Goal: Task Accomplishment & Management: Manage account settings

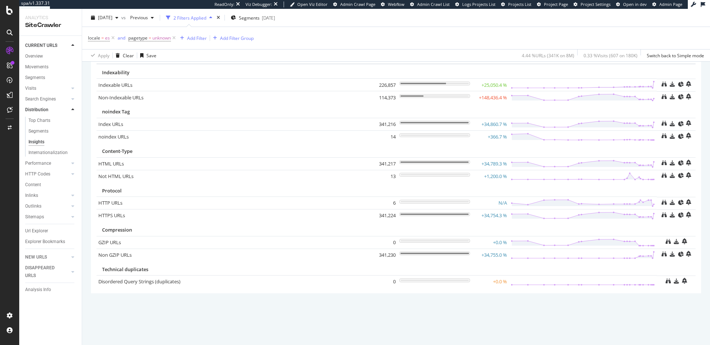
scroll to position [42, 0]
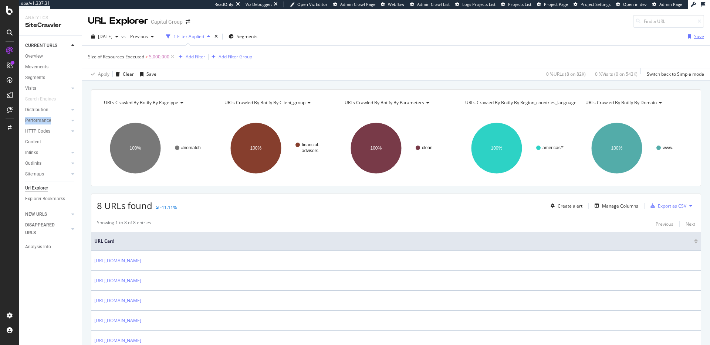
click at [690, 36] on icon "button" at bounding box center [688, 36] width 3 height 4
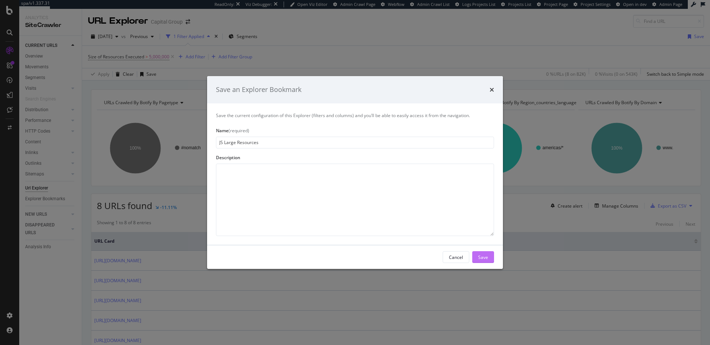
type input "JS Large Resources"
click at [485, 254] on div "Save" at bounding box center [483, 257] width 10 height 11
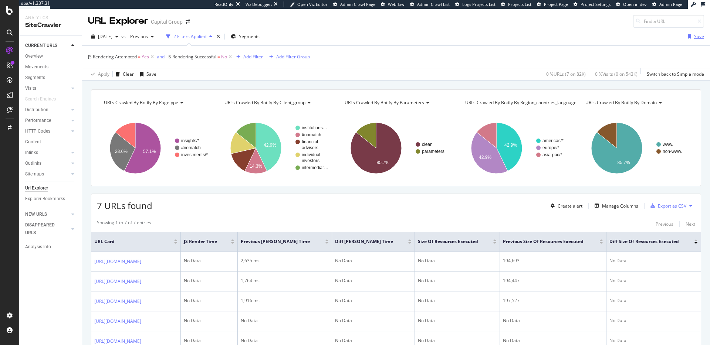
click at [692, 38] on div "button" at bounding box center [688, 36] width 9 height 4
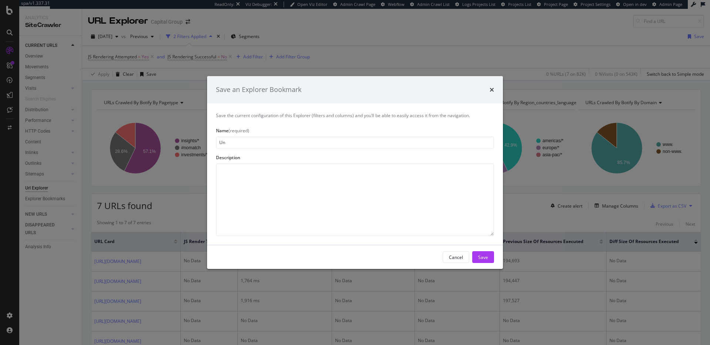
type input "U"
type input "S"
type input "URLs w/ Unsuccessful JS Rendering"
click at [487, 258] on div "Save" at bounding box center [483, 257] width 10 height 6
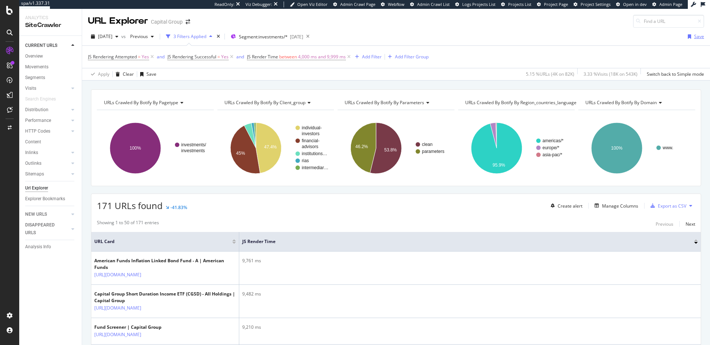
click at [701, 33] on div "Save" at bounding box center [693, 36] width 19 height 11
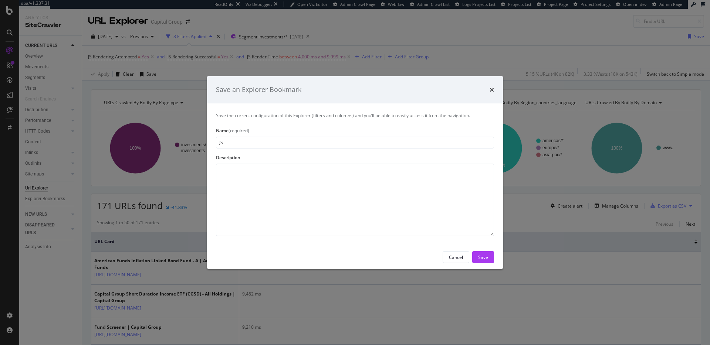
type input "J"
type input "Slow JS Rendering"
click at [478, 255] on div "Save" at bounding box center [483, 257] width 10 height 6
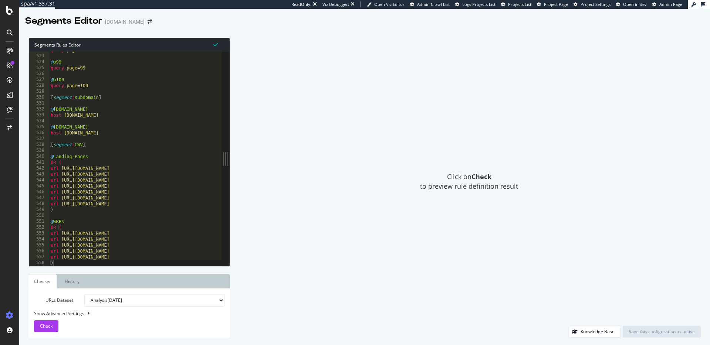
scroll to position [3085, 0]
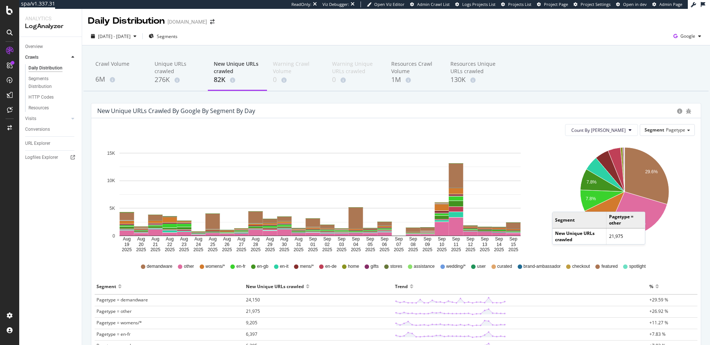
scroll to position [29, 0]
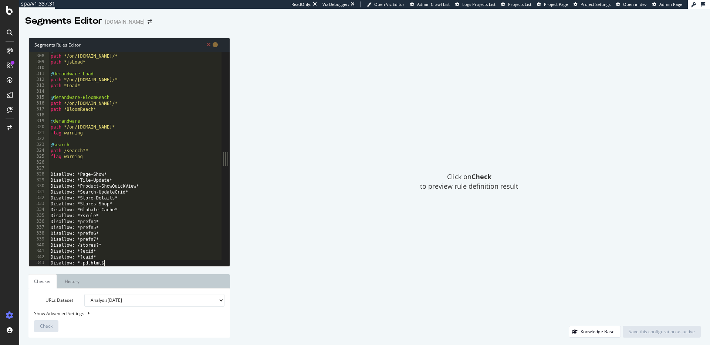
scroll to position [1814, 0]
drag, startPoint x: 71, startPoint y: 146, endPoint x: 40, endPoint y: 145, distance: 31.4
click at [40, 145] on div "Disallow: *-pd.html$ 307 308 309 310 311 312 313 314 315 316 317 318 319 320 32…" at bounding box center [125, 159] width 193 height 214
drag, startPoint x: 72, startPoint y: 176, endPoint x: 31, endPoint y: 175, distance: 40.7
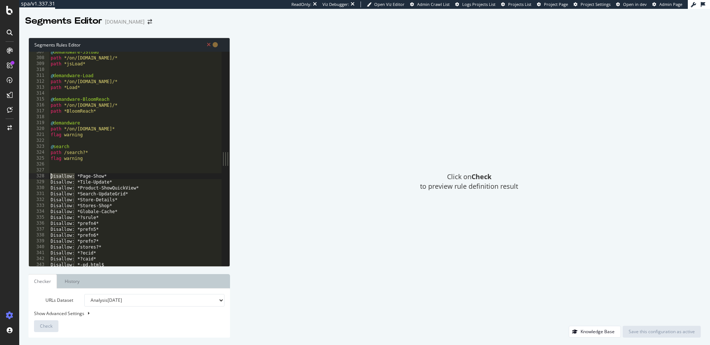
click at [33, 175] on div "@search 307 308 309 310 311 312 313 314 315 316 317 318 319 320 321 322 323 324…" at bounding box center [125, 159] width 193 height 214
type textarea "*Page-Show*"
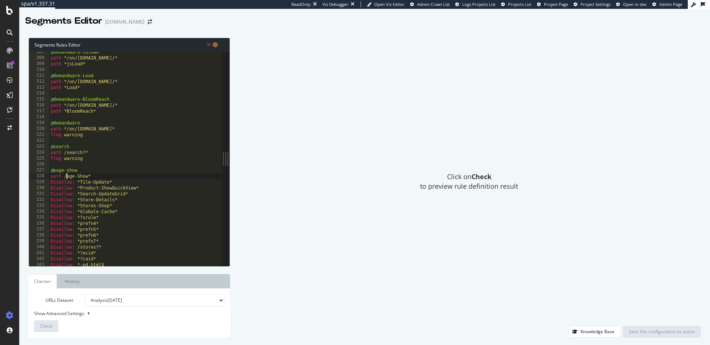
scroll to position [0, 1]
type textarea "path /page-show*"
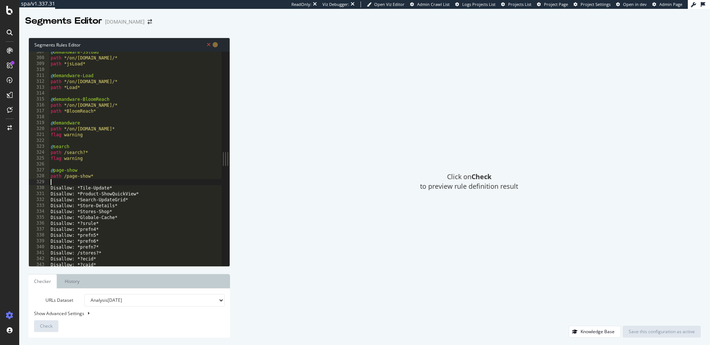
scroll to position [0, 0]
type textarea "flag warning"
type textarea "@"
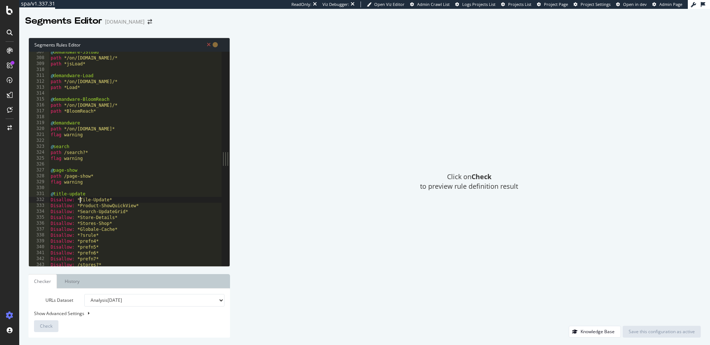
drag, startPoint x: 79, startPoint y: 199, endPoint x: 19, endPoint y: 197, distance: 59.9
click at [20, 197] on div "Segments Rules Editor Disallow: *Tile-Update* 307 308 309 310 311 312 313 314 3…" at bounding box center [364, 187] width 690 height 315
click at [81, 201] on div "@ demandware-JSload path */on/demandware.store/* path *jsLoad* @ demandware-Loa…" at bounding box center [135, 162] width 173 height 226
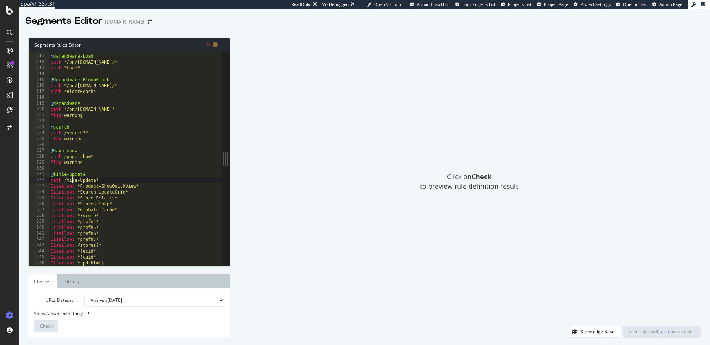
scroll to position [0, 2]
drag, startPoint x: 86, startPoint y: 180, endPoint x: 91, endPoint y: 184, distance: 6.5
click at [86, 180] on div "@ demandware-Load path */on/demandware.store/* path *Load* @ demandware-BloomRe…" at bounding box center [135, 160] width 173 height 226
type textarea "path /Title-Update*"
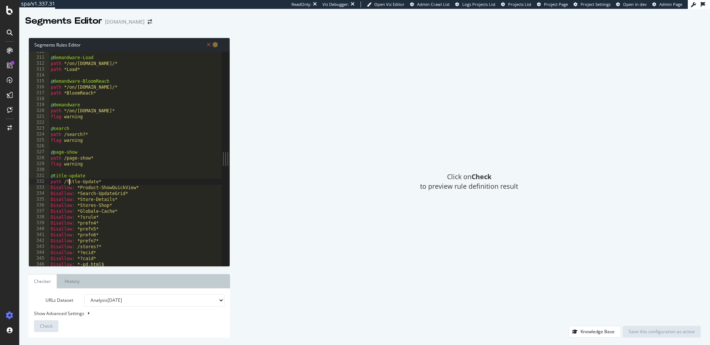
click at [110, 180] on div "@ demandware-Load path */on/demandware.store/* path *Load* @ demandware-BloomRe…" at bounding box center [135, 162] width 173 height 226
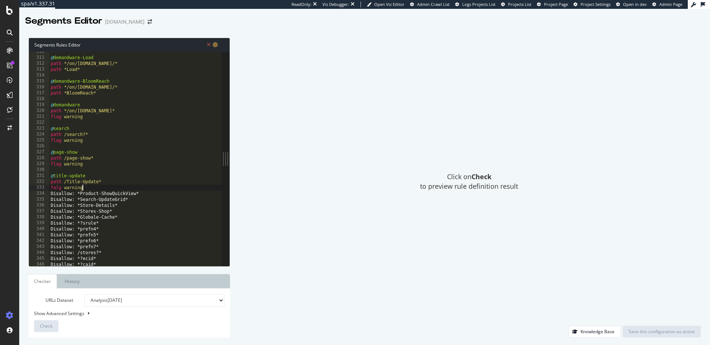
scroll to position [0, 2]
type textarea "falg warning"
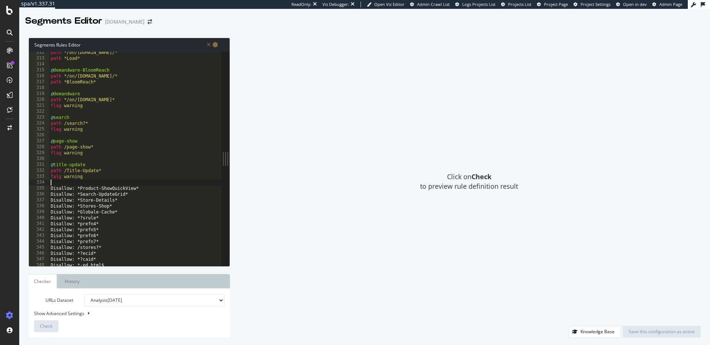
scroll to position [1843, 0]
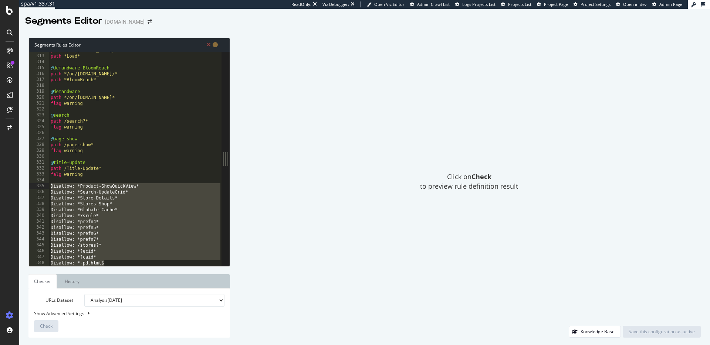
drag, startPoint x: 113, startPoint y: 262, endPoint x: 32, endPoint y: 185, distance: 111.9
click at [32, 185] on div "312 313 314 315 316 317 318 319 320 321 322 323 324 325 326 327 328 329 330 331…" at bounding box center [125, 159] width 193 height 214
paste textarea "flag warning"
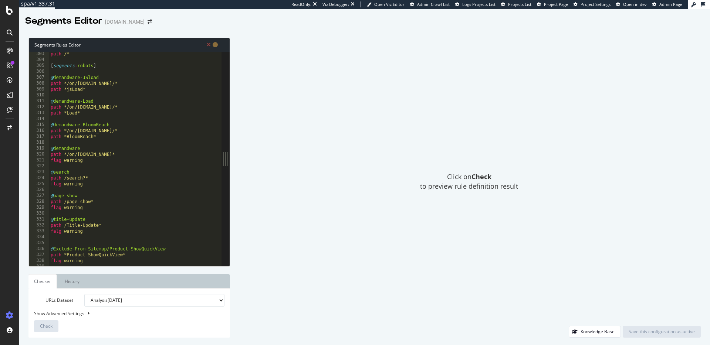
scroll to position [1786, 0]
click at [68, 178] on div "path /* [ segments : robots ] @ demandware-JSload path */on/demandware.store/* …" at bounding box center [135, 164] width 173 height 226
drag, startPoint x: 64, startPoint y: 201, endPoint x: 79, endPoint y: 206, distance: 15.5
click at [65, 201] on div "path /* [ segments : robots ] @ demandware-JSload path */on/demandware.store/* …" at bounding box center [135, 164] width 173 height 226
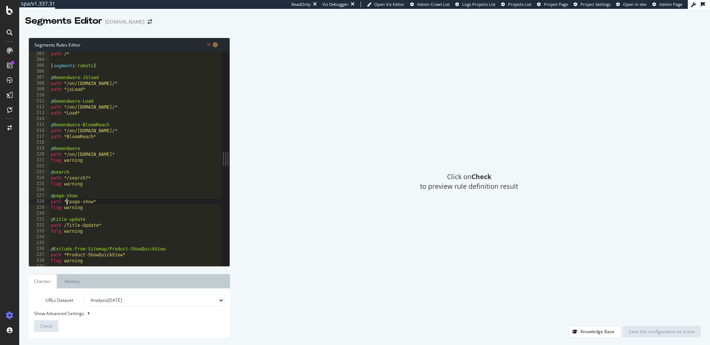
drag, startPoint x: 65, startPoint y: 225, endPoint x: 69, endPoint y: 226, distance: 3.9
click at [65, 225] on div "path /* [ segments : robots ] @ demandware-JSload path */on/demandware.store/* …" at bounding box center [135, 164] width 173 height 226
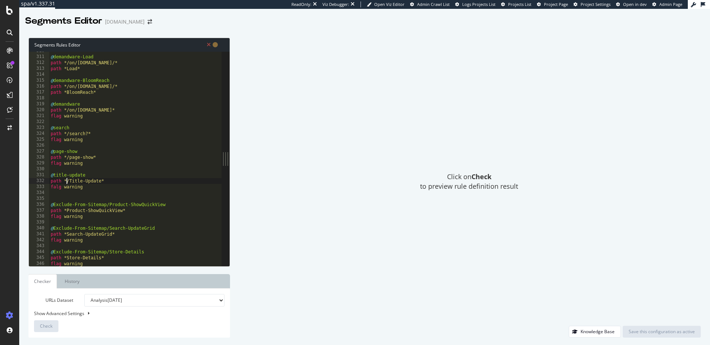
click at [67, 210] on div "@ demandware-Load path */on/demandware.store/* path *Load* @ demandware-BloomRe…" at bounding box center [135, 161] width 173 height 226
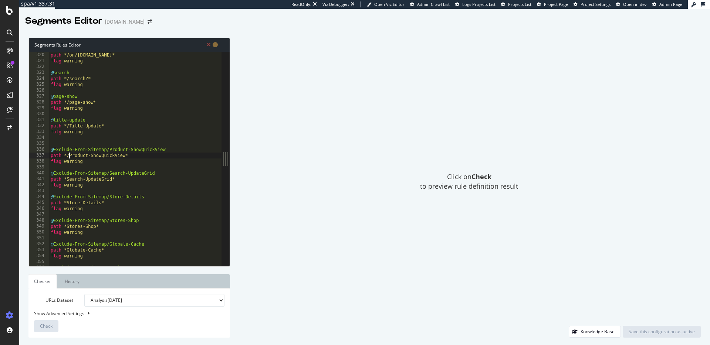
scroll to position [1887, 0]
click at [67, 178] on div "path */on/demandware.store* flag warning @ search path */search?* flag warning …" at bounding box center [135, 164] width 173 height 226
drag, startPoint x: 68, startPoint y: 178, endPoint x: 84, endPoint y: 189, distance: 19.0
click at [68, 178] on div "@ search path */search?* flag warning @ page-show path */page-show* flag warnin…" at bounding box center [135, 160] width 173 height 226
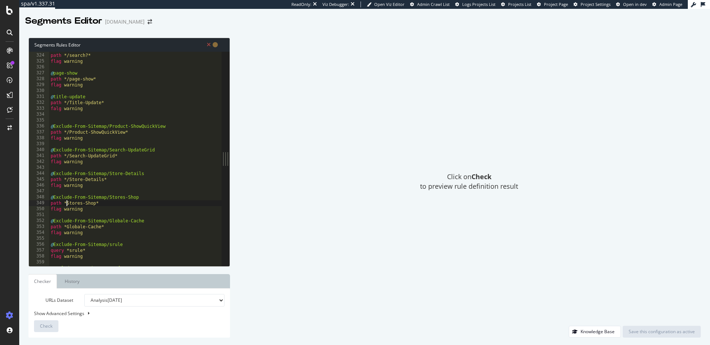
click at [67, 203] on div "@ search path */search?* flag warning @ page-show path */page-show* flag warnin…" at bounding box center [135, 160] width 173 height 226
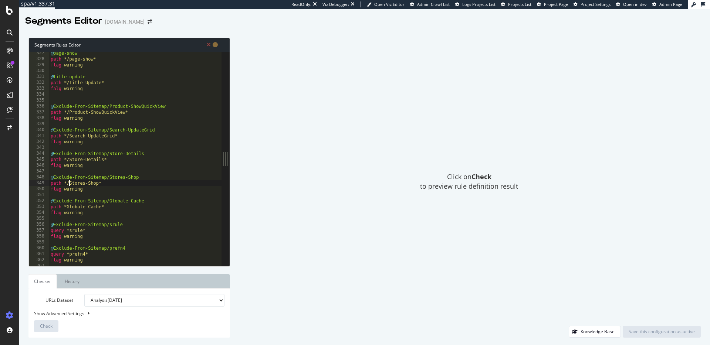
scroll to position [1929, 0]
click at [66, 204] on div "@ page-show path */page-show* flag warning @ title-update path */Title-Update* …" at bounding box center [135, 163] width 173 height 226
click at [68, 229] on div "@ page-show path */page-show* flag warning @ title-update path */Title-Update* …" at bounding box center [135, 163] width 173 height 226
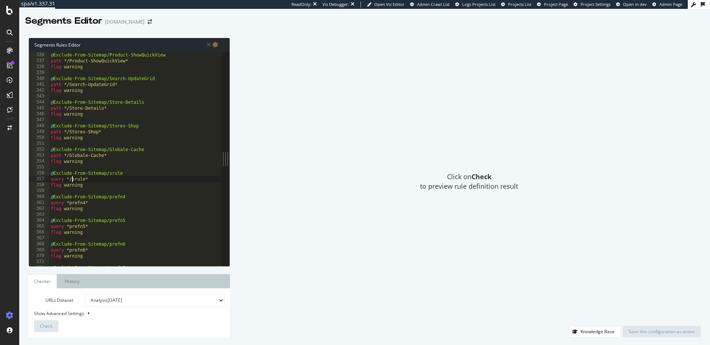
drag, startPoint x: 69, startPoint y: 202, endPoint x: 73, endPoint y: 204, distance: 4.5
click at [69, 202] on div "@ Exclude-From-Sitemap/Product-ShowQuickView path */Product-ShowQuickView* flag…" at bounding box center [135, 159] width 173 height 226
drag, startPoint x: 70, startPoint y: 227, endPoint x: 81, endPoint y: 228, distance: 11.2
click at [70, 227] on div "@ Exclude-From-Sitemap/Product-ShowQuickView path */Product-ShowQuickView* flag…" at bounding box center [135, 164] width 173 height 226
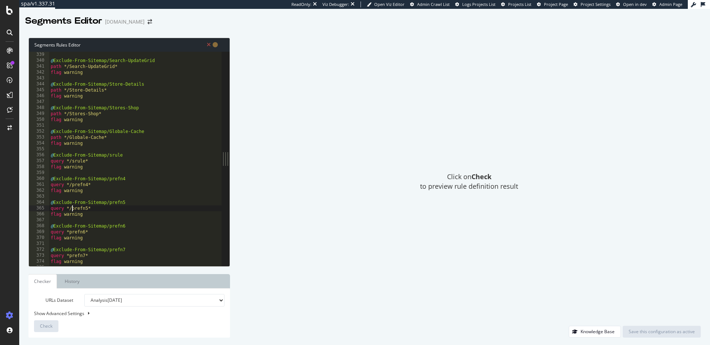
scroll to position [2010, 0]
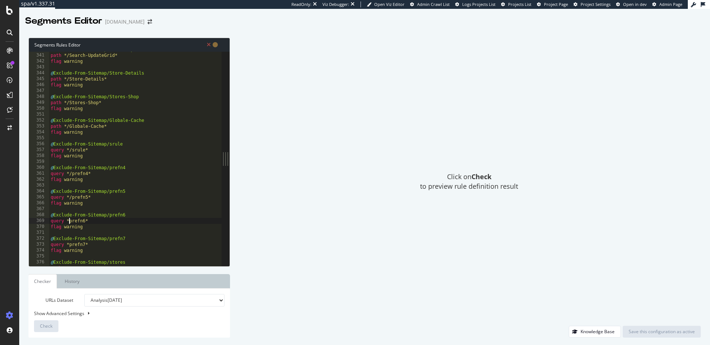
click at [69, 220] on div "@ Exclude-From-Sitemap/Search-UpdateGrid path */Search-UpdateGrid* flag warning…" at bounding box center [135, 160] width 173 height 226
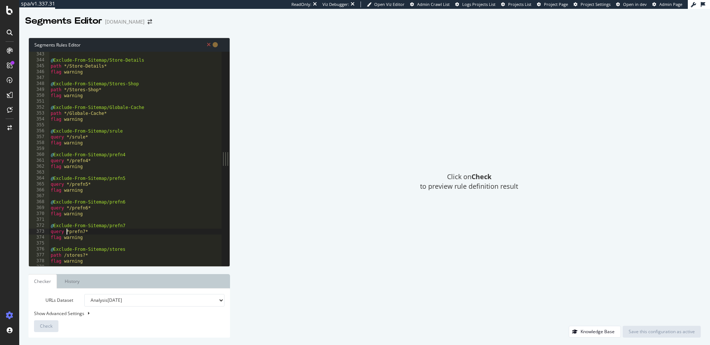
click at [66, 230] on div "@ Exclude-From-Sitemap/Store-Details path */Store-Details* flag warning @ Exclu…" at bounding box center [135, 164] width 173 height 226
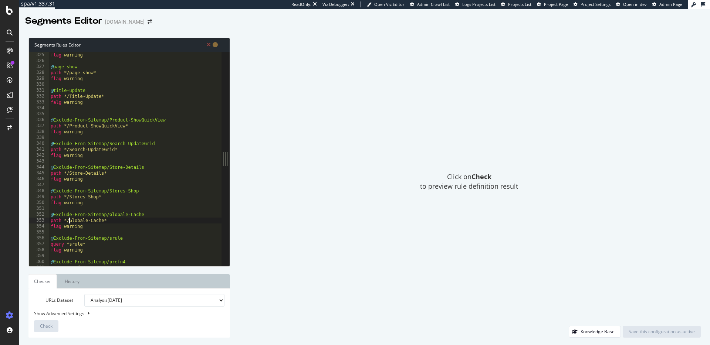
scroll to position [1915, 0]
drag, startPoint x: 106, startPoint y: 119, endPoint x: 51, endPoint y: 120, distance: 54.7
click at [51, 120] on div "path */search?* flag warning @ page-show path */page-show* flag warning @ title…" at bounding box center [135, 159] width 173 height 226
type textarea "@Exclude-From-Sitemap/Product-ShowQuickView"
drag, startPoint x: 109, startPoint y: 118, endPoint x: 62, endPoint y: 119, distance: 46.9
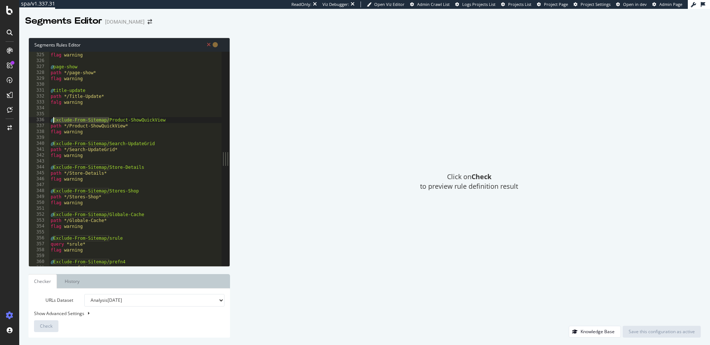
click at [53, 119] on div "path */search?* flag warning @ page-show path */page-show* flag warning @ title…" at bounding box center [135, 159] width 173 height 226
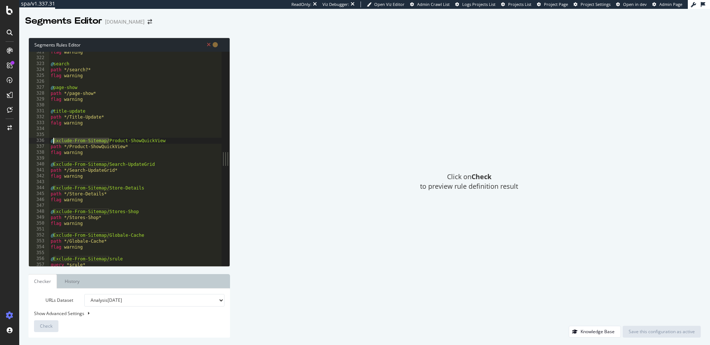
scroll to position [1879, 0]
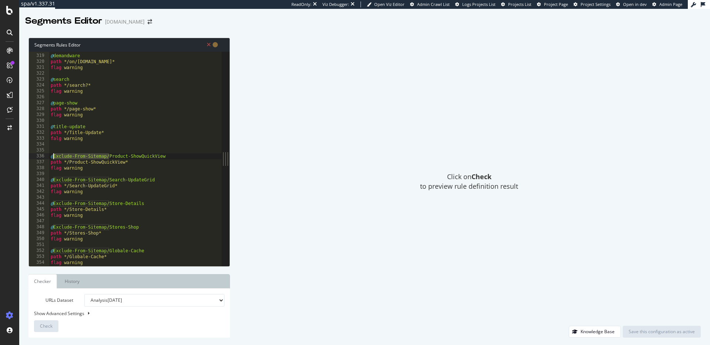
click at [56, 147] on div "@ demandware path */on/demandware.store* flag warning @ search path */search?* …" at bounding box center [135, 160] width 173 height 226
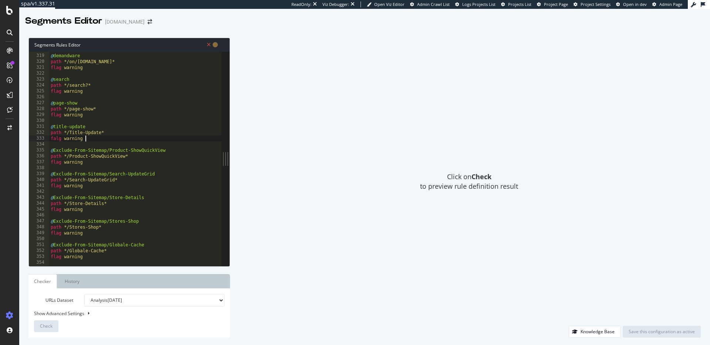
drag, startPoint x: 55, startPoint y: 126, endPoint x: 69, endPoint y: 129, distance: 14.0
click at [55, 126] on div "@ demandware path */on/demandware.store* flag warning @ search path */search?* …" at bounding box center [135, 160] width 173 height 226
paste textarea "Exclude-From-Sitemap/"
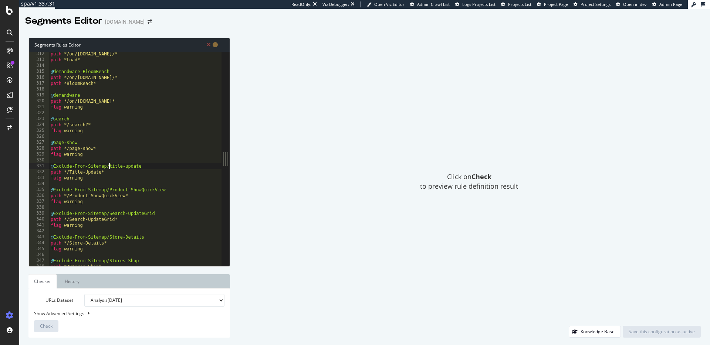
scroll to position [1838, 0]
click at [53, 142] on div "@ demandware-Load path */on/demandware.store/* path *Load* @ demandware-BloomRe…" at bounding box center [135, 159] width 173 height 226
paste textarea "Exclude-From-Sitemap/"
click at [53, 118] on div "@ demandware-Load path */on/demandware.store/* path *Load* @ demandware-BloomRe…" at bounding box center [135, 159] width 173 height 226
paste textarea "Exclude-From-Sitemap/"
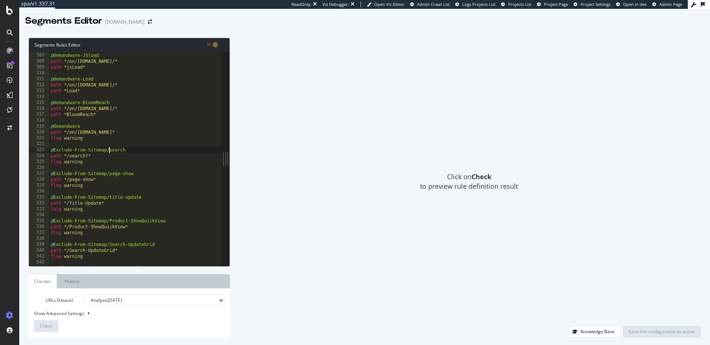
scroll to position [1808, 0]
click at [53, 125] on div "@ demandware-JSload path */on/demandware.store/* path *jsLoad* @ demandware-Loa…" at bounding box center [135, 160] width 173 height 226
paste textarea "Exclude-From-Sitemap/"
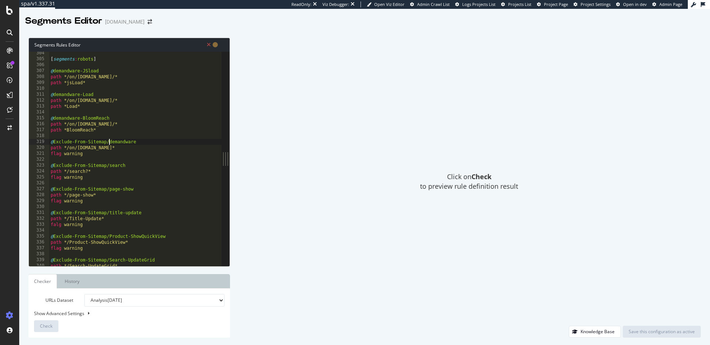
scroll to position [1778, 0]
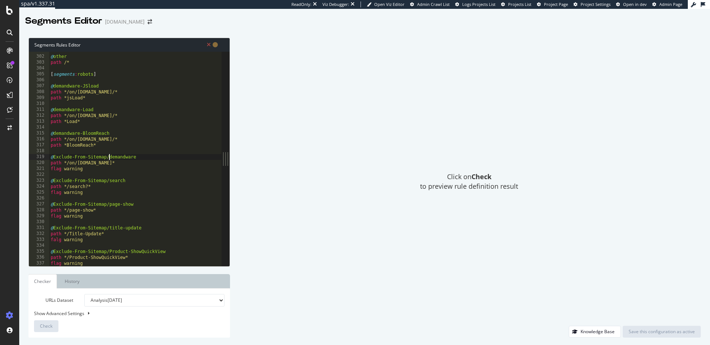
click at [55, 131] on div "@ other path /* [ segments : robots ] @ demandware-JSload path */on/demandware.…" at bounding box center [135, 161] width 173 height 226
paste textarea "Exclude-From-Sitemap/"
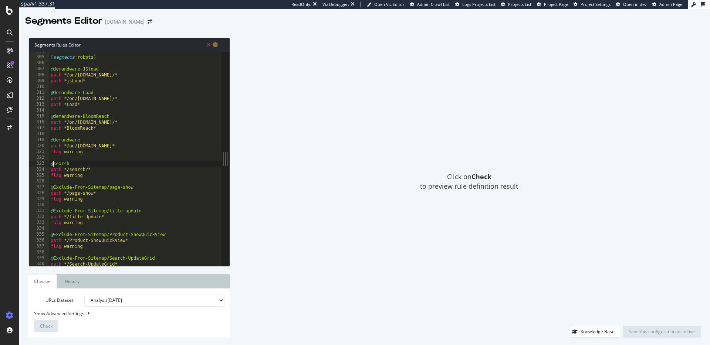
scroll to position [1796, 0]
click at [54, 138] on div "[ segments : robots ] @ demandware-JSload path */on/demandware.store/* path *js…" at bounding box center [135, 161] width 173 height 226
paste textarea "Exclude-From-Sitemap/"
click at [53, 161] on div "[ segments : robots ] @ demandware-JSload path */on/demandware.store/* path *js…" at bounding box center [135, 161] width 173 height 226
paste textarea "Exclude-From-Sitemap/"
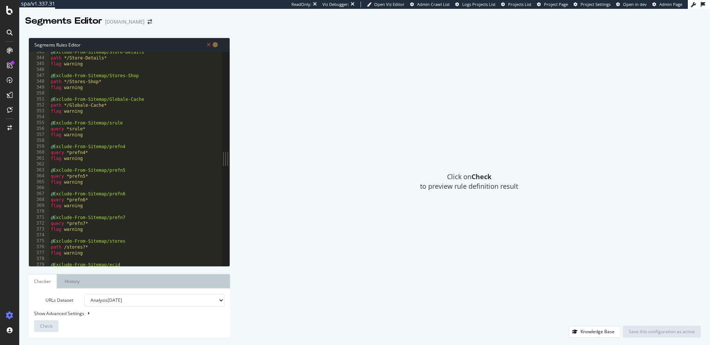
scroll to position [2086, 0]
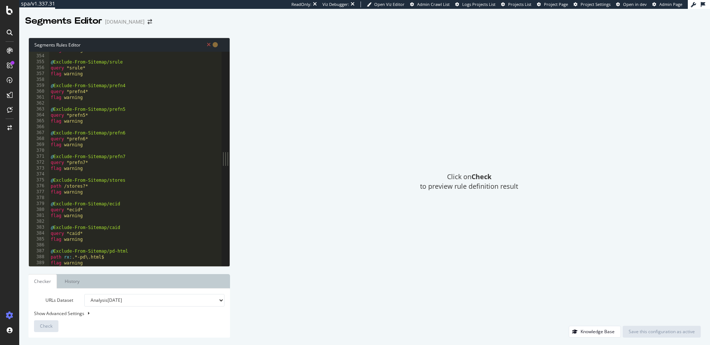
type textarea "@Exclude-From-Sitemap/search"
click at [66, 311] on div "Show Advanced Settings" at bounding box center [123, 313] width 190 height 6
select select "5000"
select select "100"
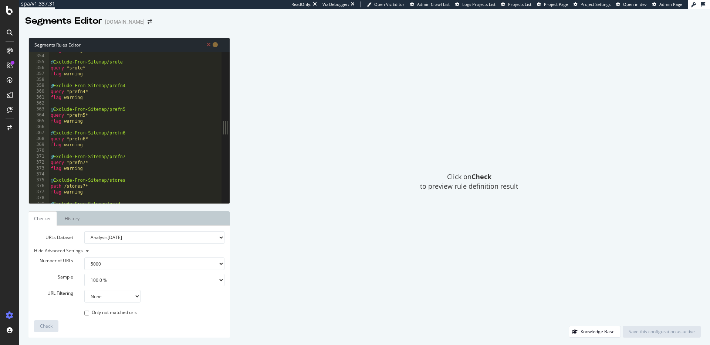
type textarea "flag warning"
click at [103, 193] on div "flag warning @ Exclude-From-Sitemap/srule query *srule* flag warning @ Exclude-…" at bounding box center [135, 128] width 172 height 163
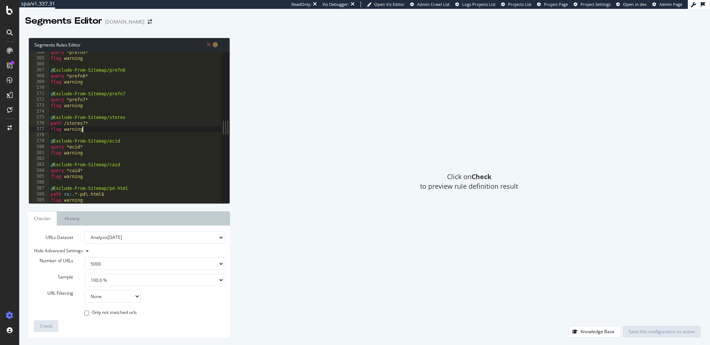
click at [103, 198] on div "query *prefn5* flag warning @ Exclude-From-Sitemap/prefn6 query *prefn6* flag w…" at bounding box center [135, 131] width 172 height 163
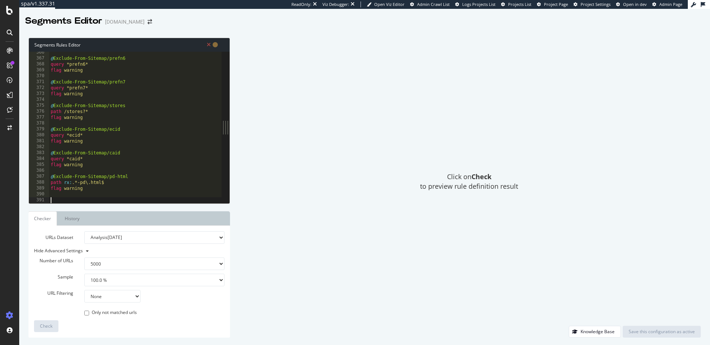
scroll to position [2160, 0]
click at [480, 287] on div "Click on Check to preview rule definition result" at bounding box center [468, 182] width 463 height 288
click at [33, 324] on div "URLs Dataset Analysis 2025 Sep. 8th Analysis 2025 Sep. 4th Analysis 2025 Aug. 2…" at bounding box center [128, 282] width 201 height 112
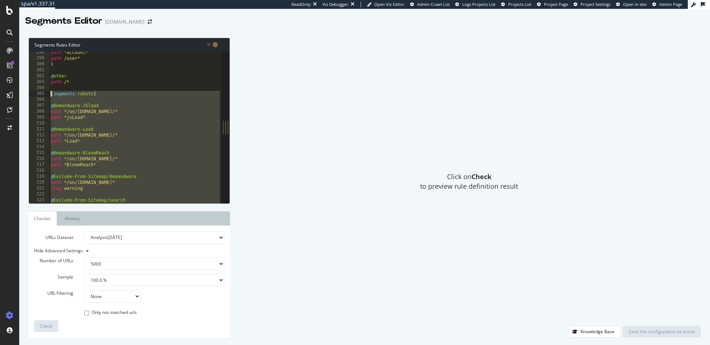
drag, startPoint x: 85, startPoint y: 191, endPoint x: 48, endPoint y: 94, distance: 103.8
click at [48, 94] on div "flag warning 298 299 300 301 302 303 304 305 306 307 308 309 310 311 312 313 31…" at bounding box center [125, 128] width 193 height 152
type textarea "[segments:robots]"
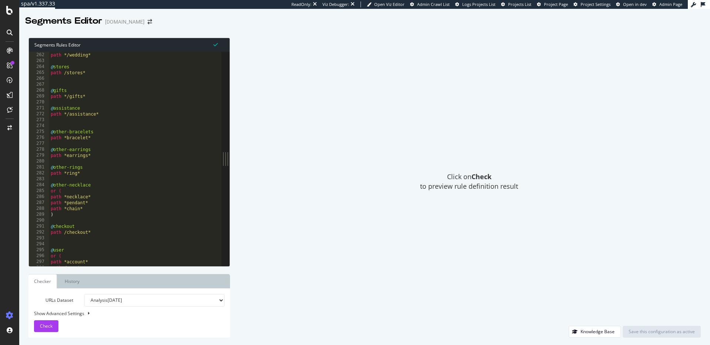
scroll to position [1571, 0]
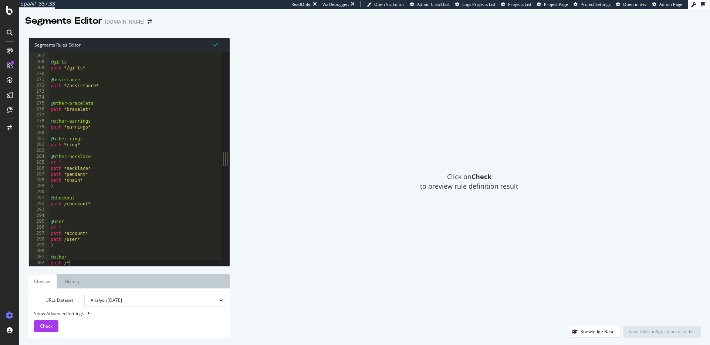
drag, startPoint x: 92, startPoint y: 241, endPoint x: 89, endPoint y: 253, distance: 12.0
click at [92, 241] on div "@ gifts path */gifts* @ assistance path */assistance* @ other-bracelets path *b…" at bounding box center [135, 160] width 173 height 226
click at [78, 268] on div "Segments Rules Editor path /user* 266 267 268 269 270 271 272 273 274 275 276 2…" at bounding box center [128, 188] width 201 height 300
type textarea "path /*"
click at [78, 264] on div "@ gifts path */gifts* @ assistance path */assistance* @ other-bracelets path *b…" at bounding box center [135, 160] width 173 height 226
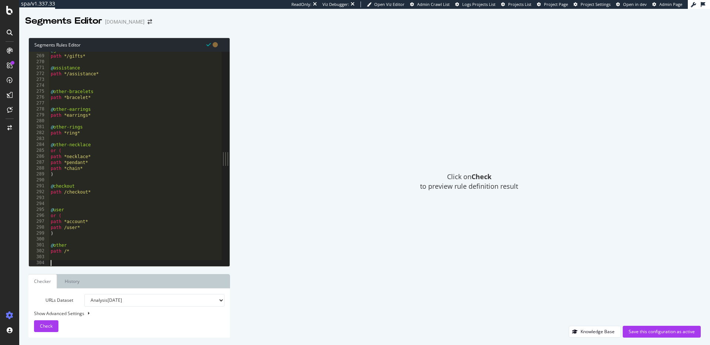
paste textarea "flag warning"
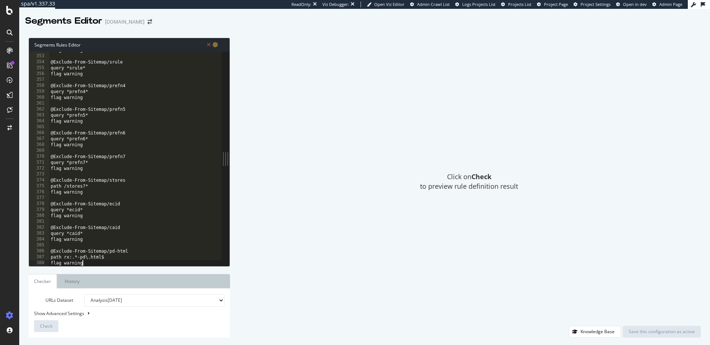
scroll to position [2080, 0]
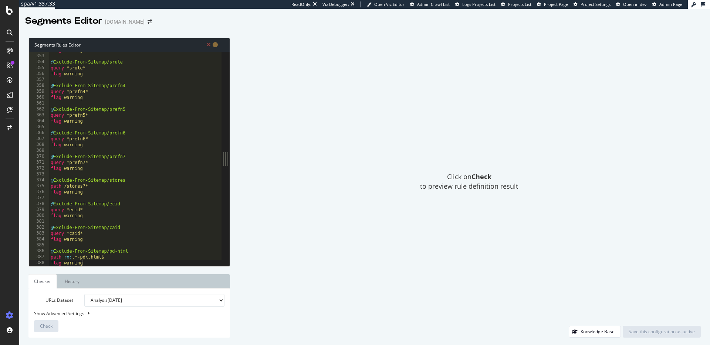
drag, startPoint x: 338, startPoint y: 286, endPoint x: 327, endPoint y: 276, distance: 14.4
click at [337, 285] on div "Click on Check to preview rule definition result" at bounding box center [468, 182] width 463 height 288
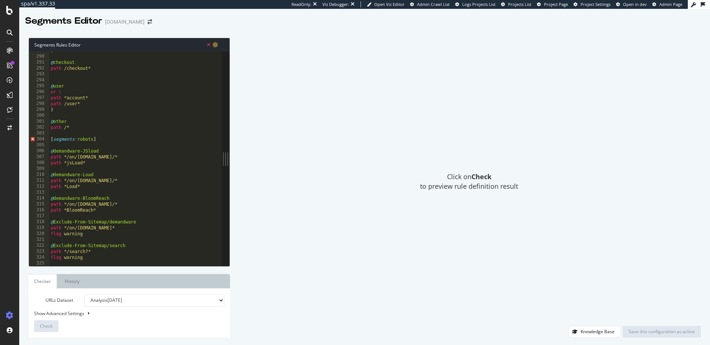
scroll to position [1706, 0]
click at [33, 140] on span "Error, read annotations row 304" at bounding box center [32, 140] width 7 height 6
drag, startPoint x: 75, startPoint y: 140, endPoint x: 101, endPoint y: 157, distance: 31.6
click at [75, 140] on div ") @ checkout path /checkout* @ user or ( path *account* path /user* ) @ other p…" at bounding box center [135, 161] width 173 height 226
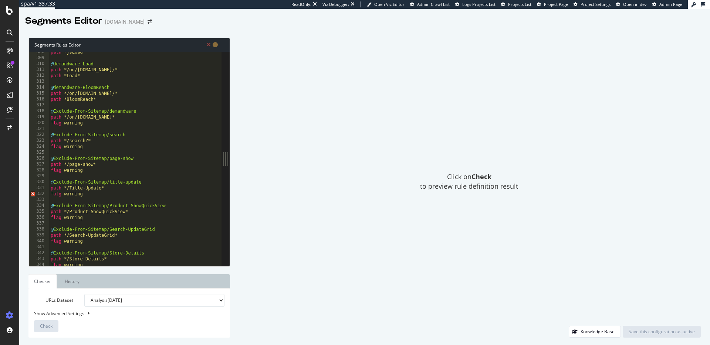
scroll to position [1827, 0]
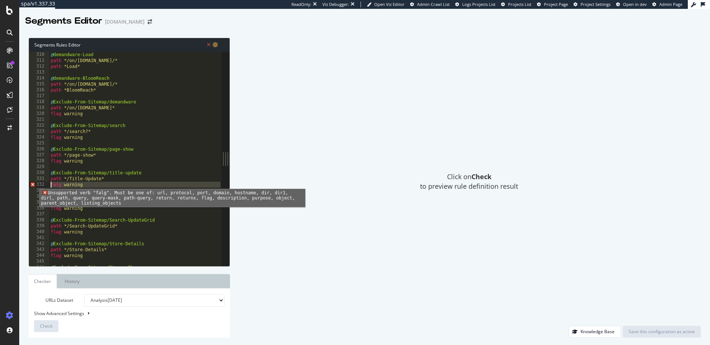
click at [34, 183] on span "Error, read annotations row 332" at bounding box center [32, 185] width 7 height 6
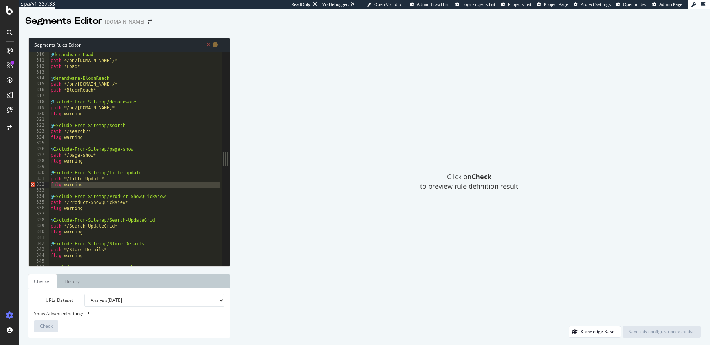
click at [61, 183] on div "@ demandware-Load path */on/demandware.store/* path *Load* @ demandware-BloomRe…" at bounding box center [135, 159] width 173 height 226
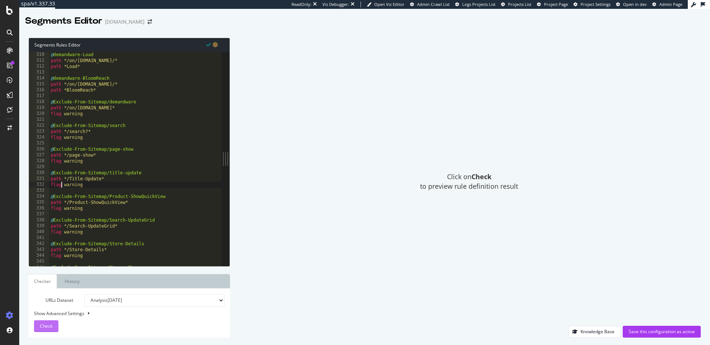
type textarea "flag warning"
click at [45, 326] on span "Check" at bounding box center [46, 326] width 13 height 6
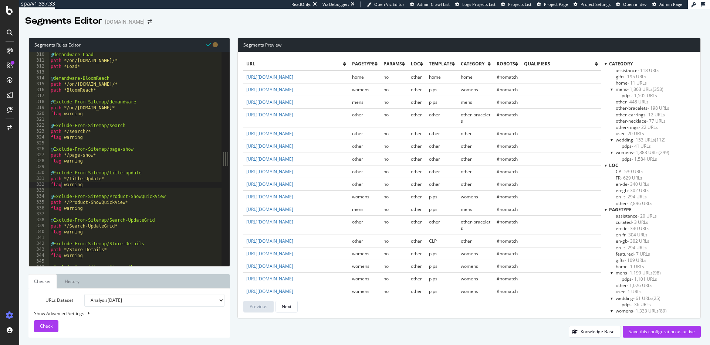
scroll to position [115, 0]
click at [643, 234] on span "- 5,000 URLs" at bounding box center [651, 234] width 26 height 6
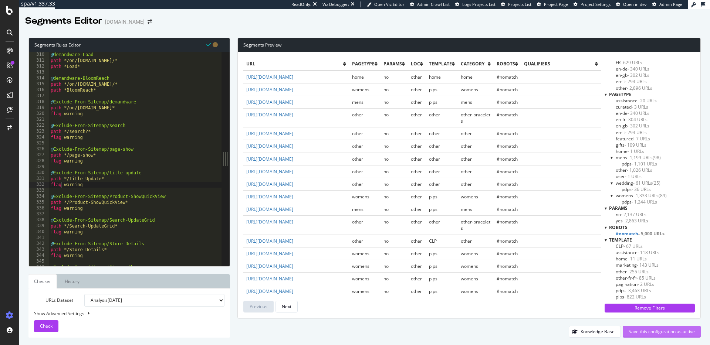
click at [663, 334] on div "Save this configuration as active" at bounding box center [661, 332] width 66 height 6
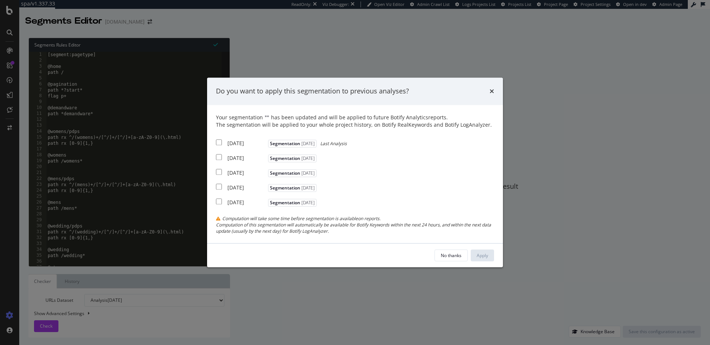
click at [216, 144] on input "modal" at bounding box center [219, 142] width 6 height 6
checkbox input "true"
click at [219, 154] on input "modal" at bounding box center [219, 157] width 6 height 6
checkbox input "true"
click at [221, 172] on input "modal" at bounding box center [219, 172] width 6 height 6
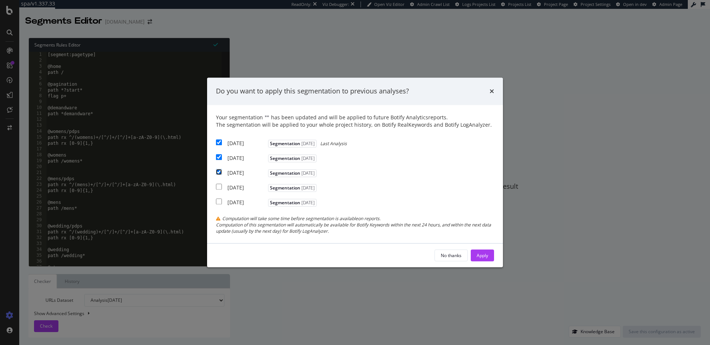
checkbox input "true"
click at [489, 258] on button "Apply" at bounding box center [481, 256] width 23 height 12
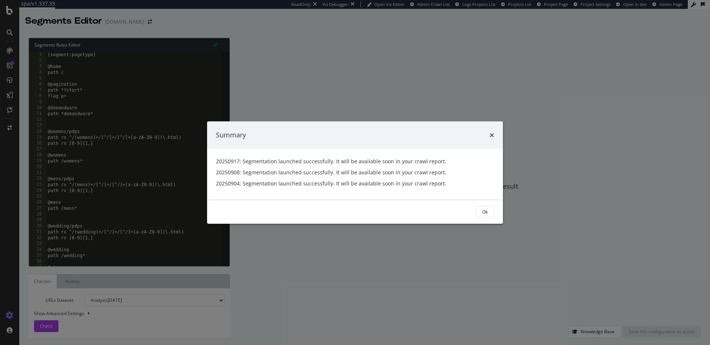
drag, startPoint x: 486, startPoint y: 211, endPoint x: 476, endPoint y: 200, distance: 15.2
click at [484, 210] on div "Ok" at bounding box center [485, 212] width 6 height 6
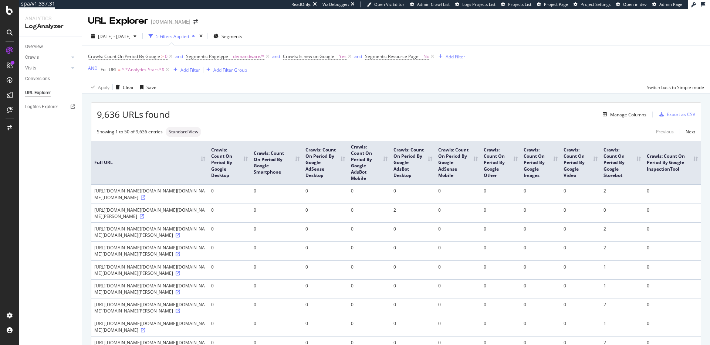
scroll to position [2568, 0]
